Goal: Information Seeking & Learning: Find specific page/section

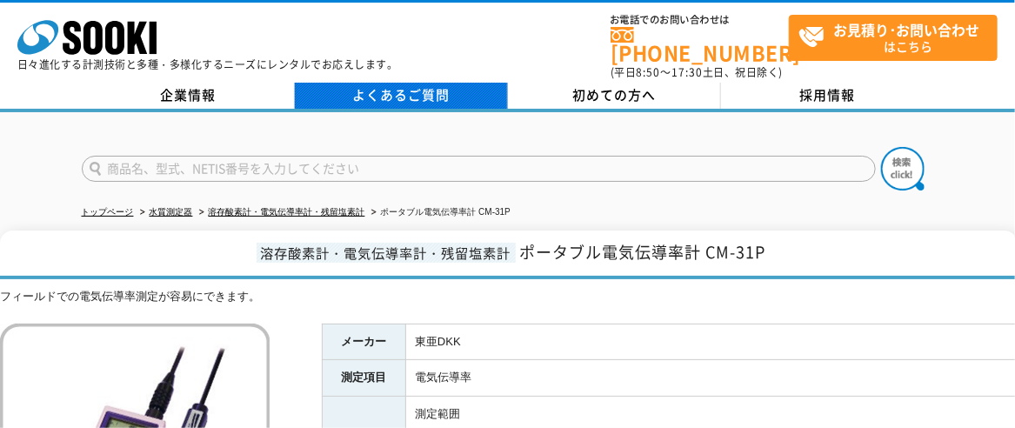
click at [484, 87] on link "よくあるご質問" at bounding box center [401, 96] width 213 height 26
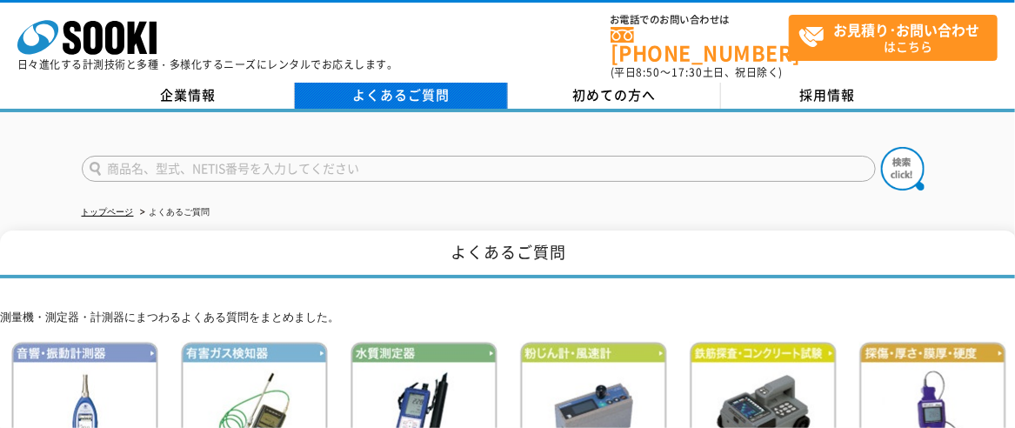
scroll to position [261, 0]
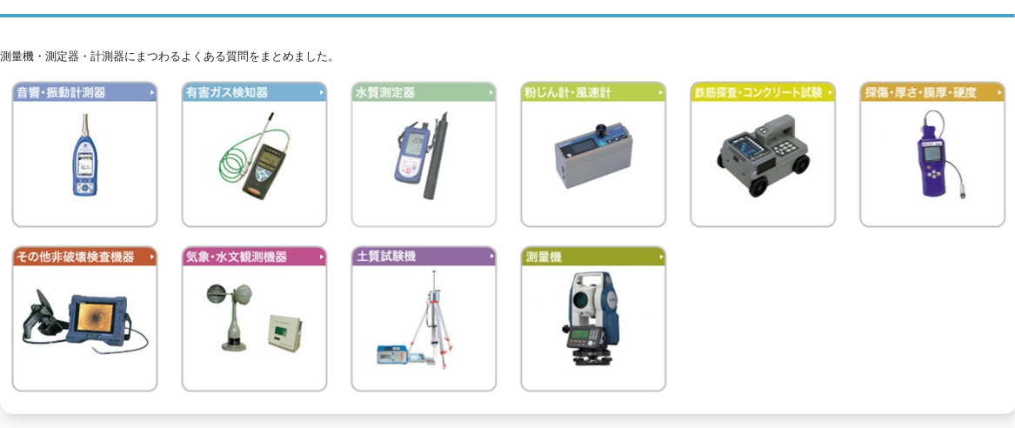
click at [483, 152] on img at bounding box center [423, 154] width 147 height 147
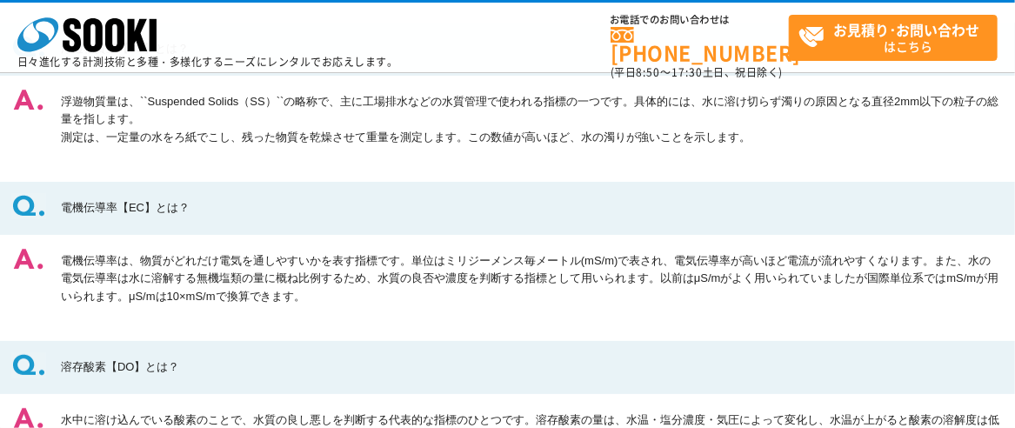
scroll to position [1304, 0]
